Goal: Book appointment/travel/reservation

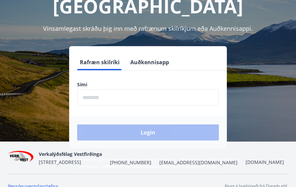
scroll to position [77, 0]
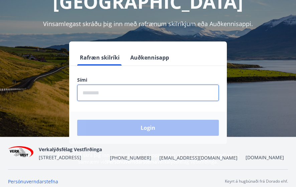
click at [127, 97] on input "phone" at bounding box center [148, 93] width 142 height 16
type input "********"
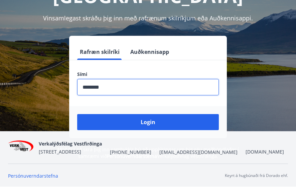
scroll to position [82, 0]
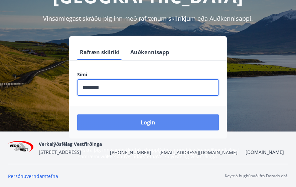
click at [126, 118] on button "Login" at bounding box center [148, 122] width 142 height 16
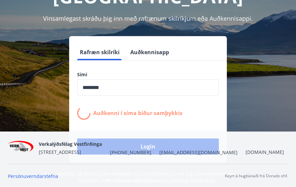
scroll to position [83, 0]
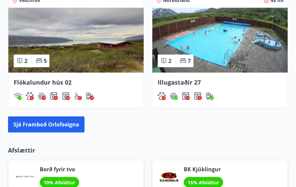
scroll to position [710, 0]
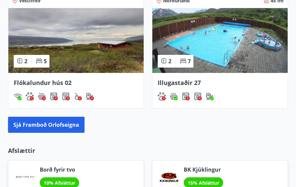
click at [112, 49] on img at bounding box center [75, 40] width 135 height 65
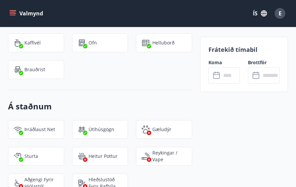
scroll to position [785, 0]
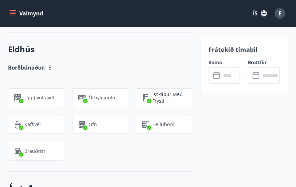
click at [232, 77] on input "text" at bounding box center [230, 75] width 19 height 16
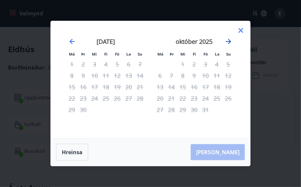
click at [229, 42] on icon "Move forward to switch to the next month." at bounding box center [228, 41] width 5 height 5
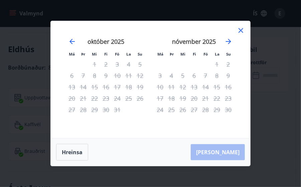
click at [239, 32] on icon at bounding box center [241, 30] width 5 height 5
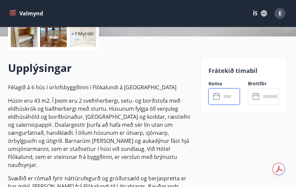
scroll to position [0, 0]
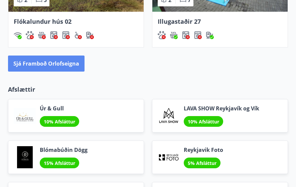
scroll to position [772, 0]
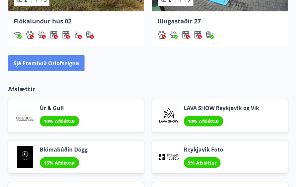
click at [68, 62] on button "Sjá framboð orlofseigna" at bounding box center [46, 63] width 77 height 16
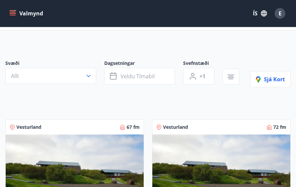
scroll to position [28, 0]
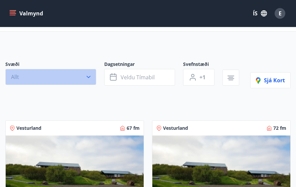
click at [90, 78] on icon "button" at bounding box center [88, 77] width 7 height 7
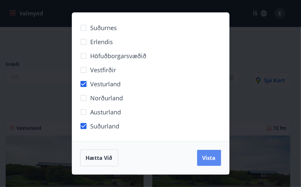
click at [202, 161] on button "Vista" at bounding box center [209, 158] width 24 height 16
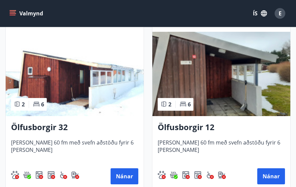
scroll to position [344, 0]
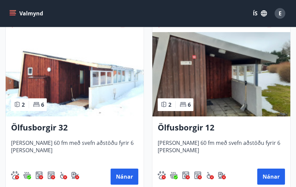
click at [201, 95] on img at bounding box center [221, 74] width 138 height 84
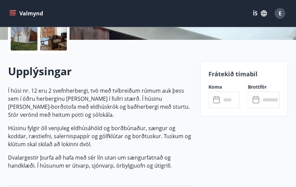
scroll to position [177, 0]
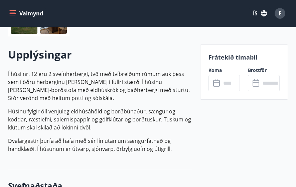
click at [237, 84] on input "text" at bounding box center [230, 83] width 19 height 16
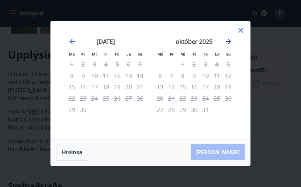
click at [228, 40] on icon "Move forward to switch to the next month." at bounding box center [229, 41] width 8 height 8
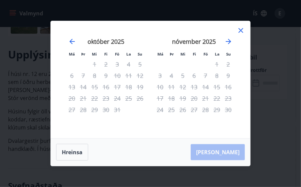
click at [241, 29] on icon at bounding box center [241, 30] width 8 height 8
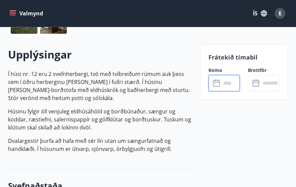
scroll to position [0, 0]
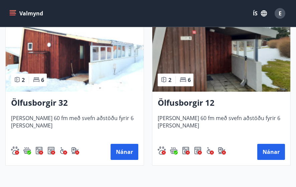
scroll to position [369, 0]
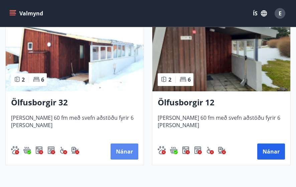
click at [128, 148] on button "Nánar" at bounding box center [125, 151] width 28 height 16
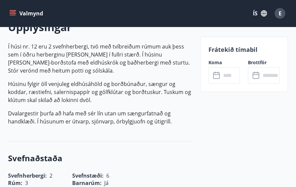
scroll to position [213, 0]
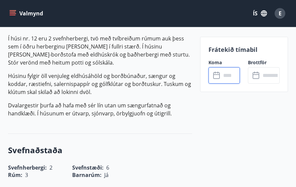
click at [223, 75] on input "text" at bounding box center [230, 75] width 19 height 16
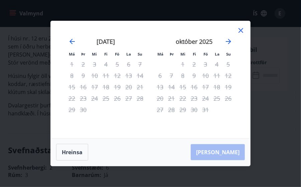
click at [230, 37] on div "október 2025" at bounding box center [194, 43] width 80 height 29
click at [229, 40] on icon "Move forward to switch to the next month." at bounding box center [228, 41] width 5 height 5
click at [117, 111] on div "31" at bounding box center [117, 109] width 11 height 11
click at [242, 30] on icon at bounding box center [241, 30] width 8 height 8
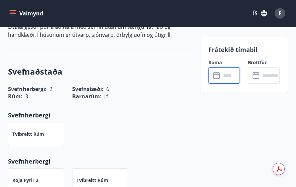
scroll to position [0, 0]
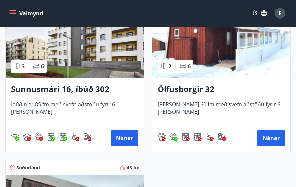
scroll to position [1084, 0]
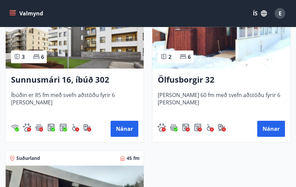
click at [224, 69] on div "Ölfusborgir 32 Húsið er 60 fm með svefn aðstöðu fyrir 6 manns Nánar" at bounding box center [221, 105] width 138 height 74
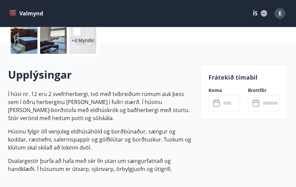
scroll to position [154, 0]
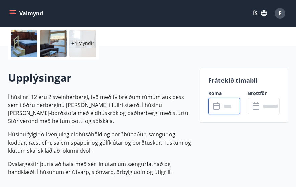
click at [226, 104] on input "text" at bounding box center [230, 106] width 19 height 16
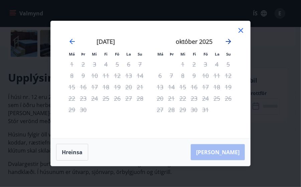
click at [230, 39] on icon "Move forward to switch to the next month." at bounding box center [229, 41] width 8 height 8
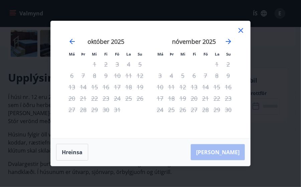
click at [240, 29] on icon at bounding box center [241, 30] width 8 height 8
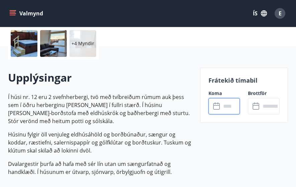
scroll to position [0, 0]
